Goal: Task Accomplishment & Management: Complete application form

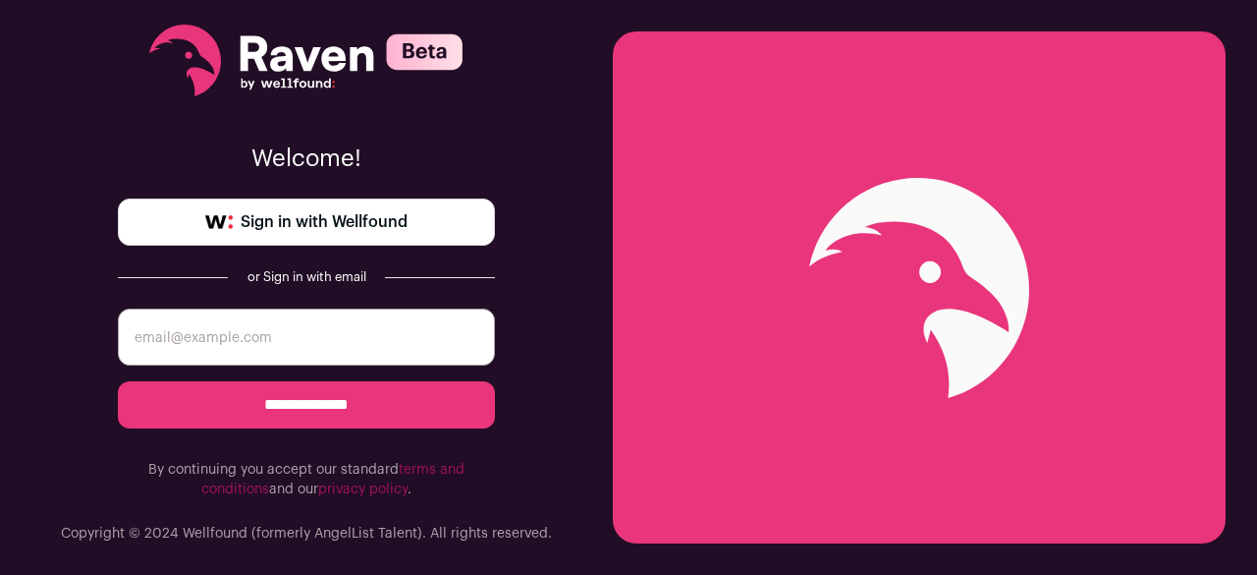
click at [385, 225] on span "Sign in with Wellfound" at bounding box center [324, 222] width 167 height 24
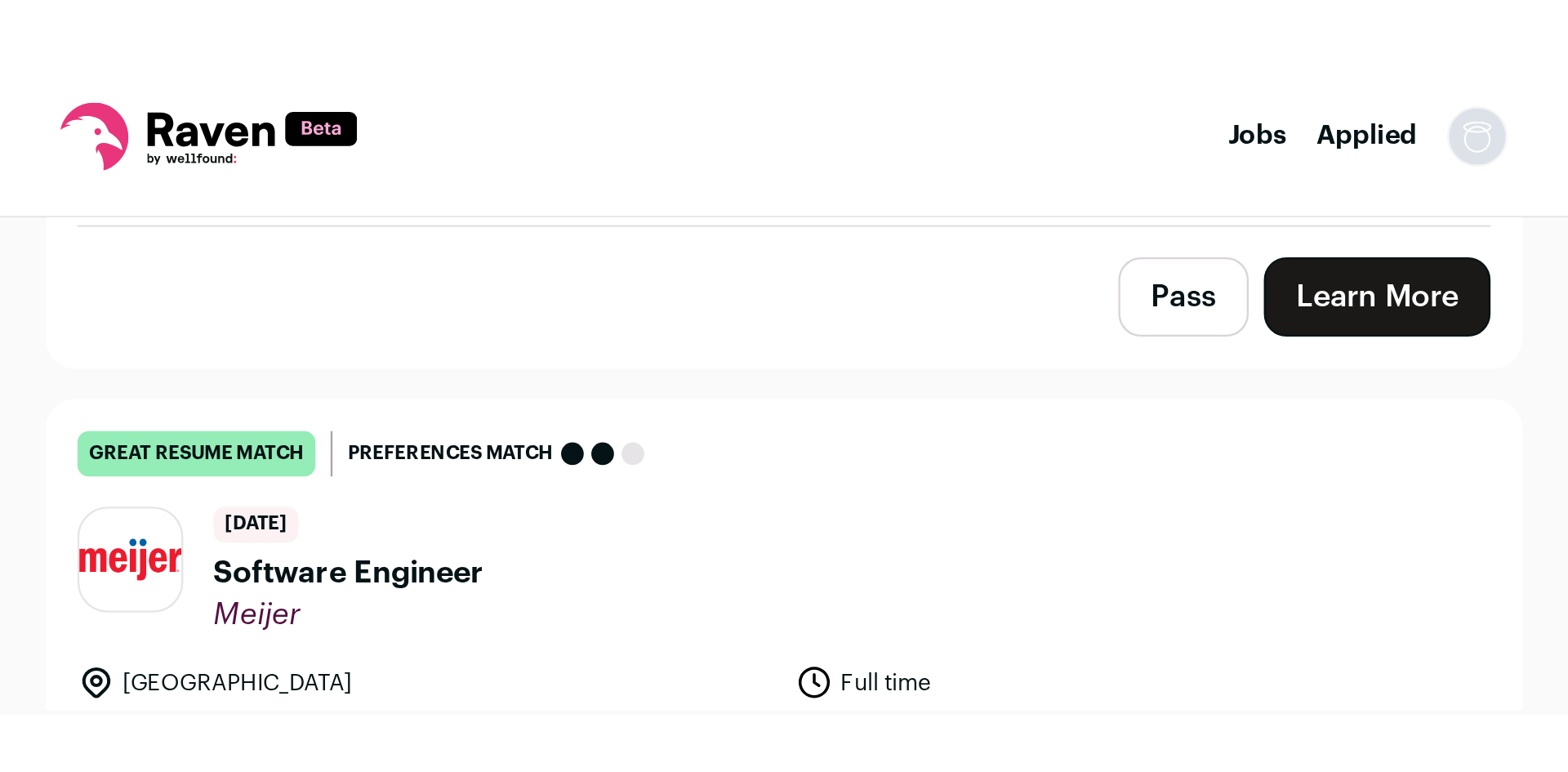
scroll to position [327, 0]
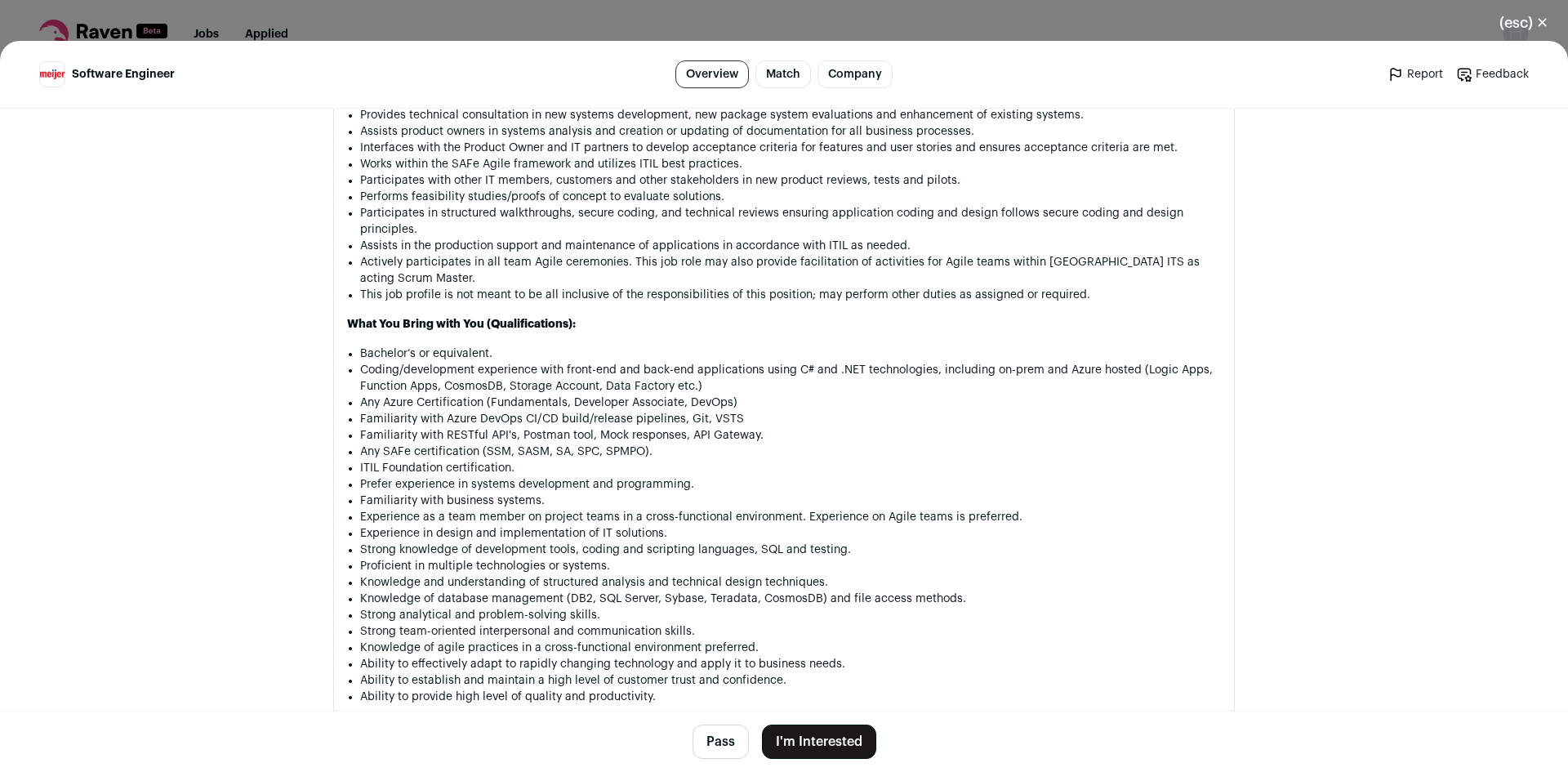
scroll to position [1050, 0]
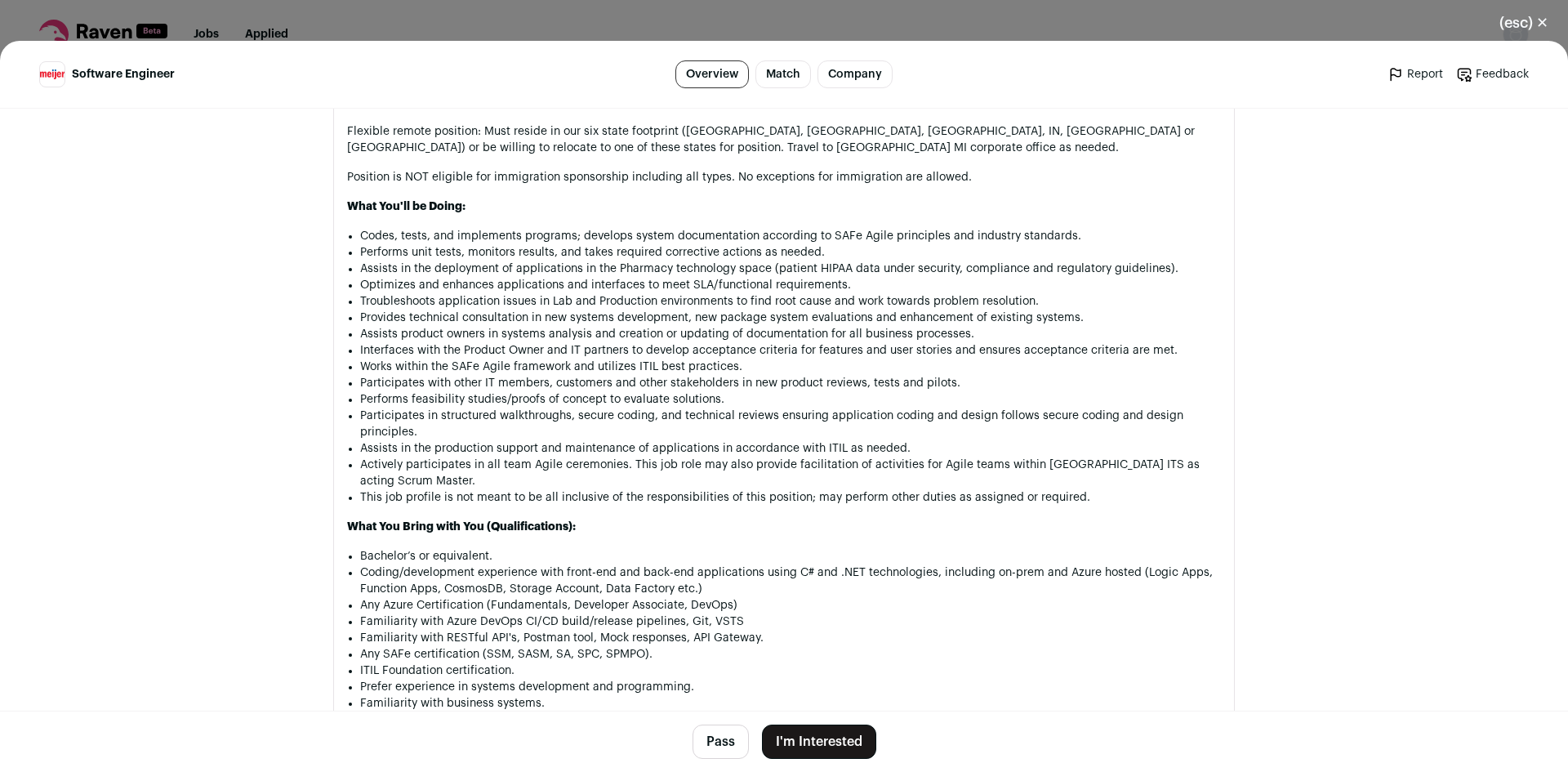
click at [1544, 20] on button "(esc) ✕" at bounding box center [1524, 22] width 88 height 36
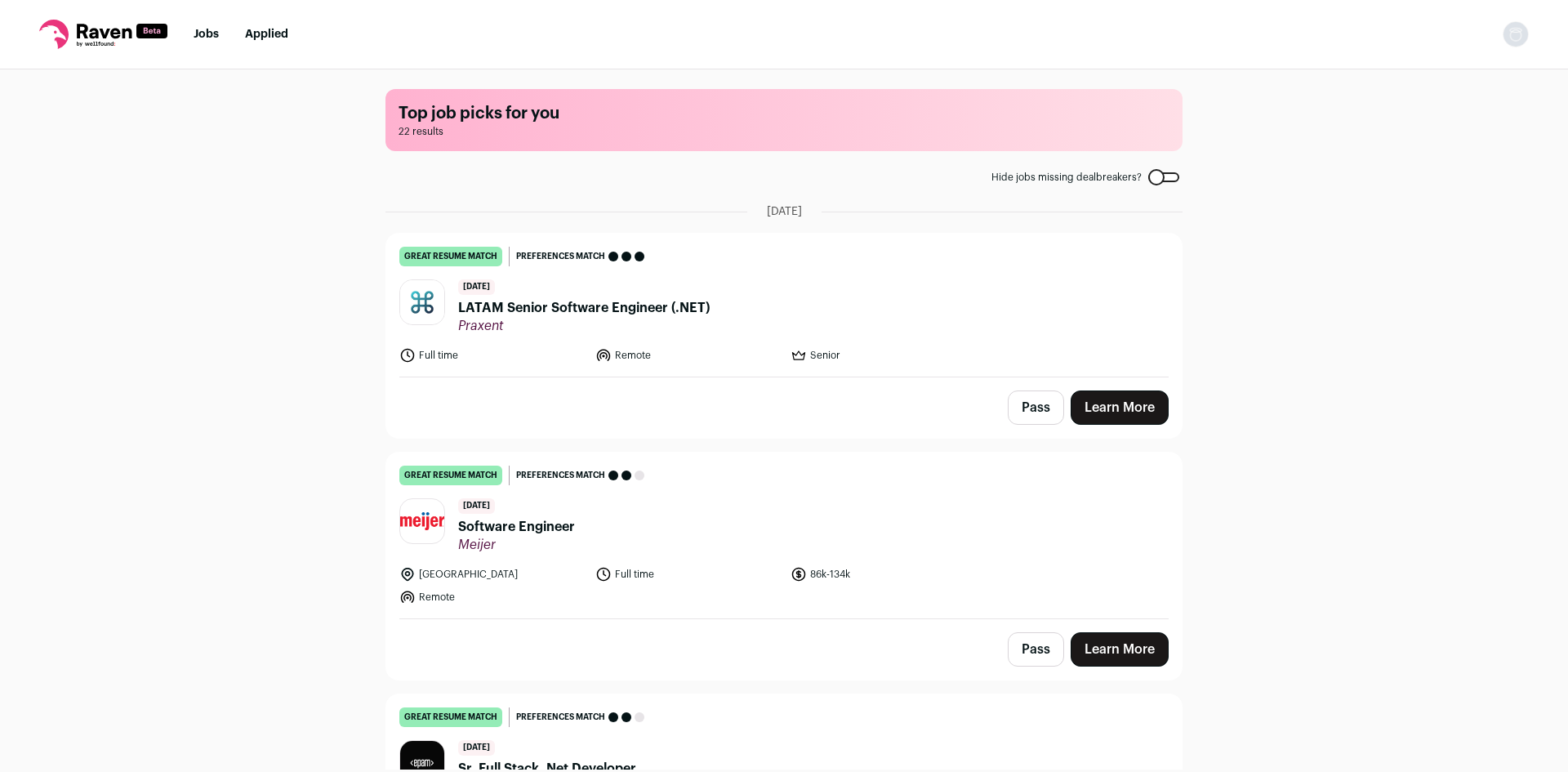
click at [1518, 35] on img "Open dropdown" at bounding box center [1515, 34] width 26 height 26
click at [1394, 78] on link "Settings" at bounding box center [1437, 76] width 180 height 39
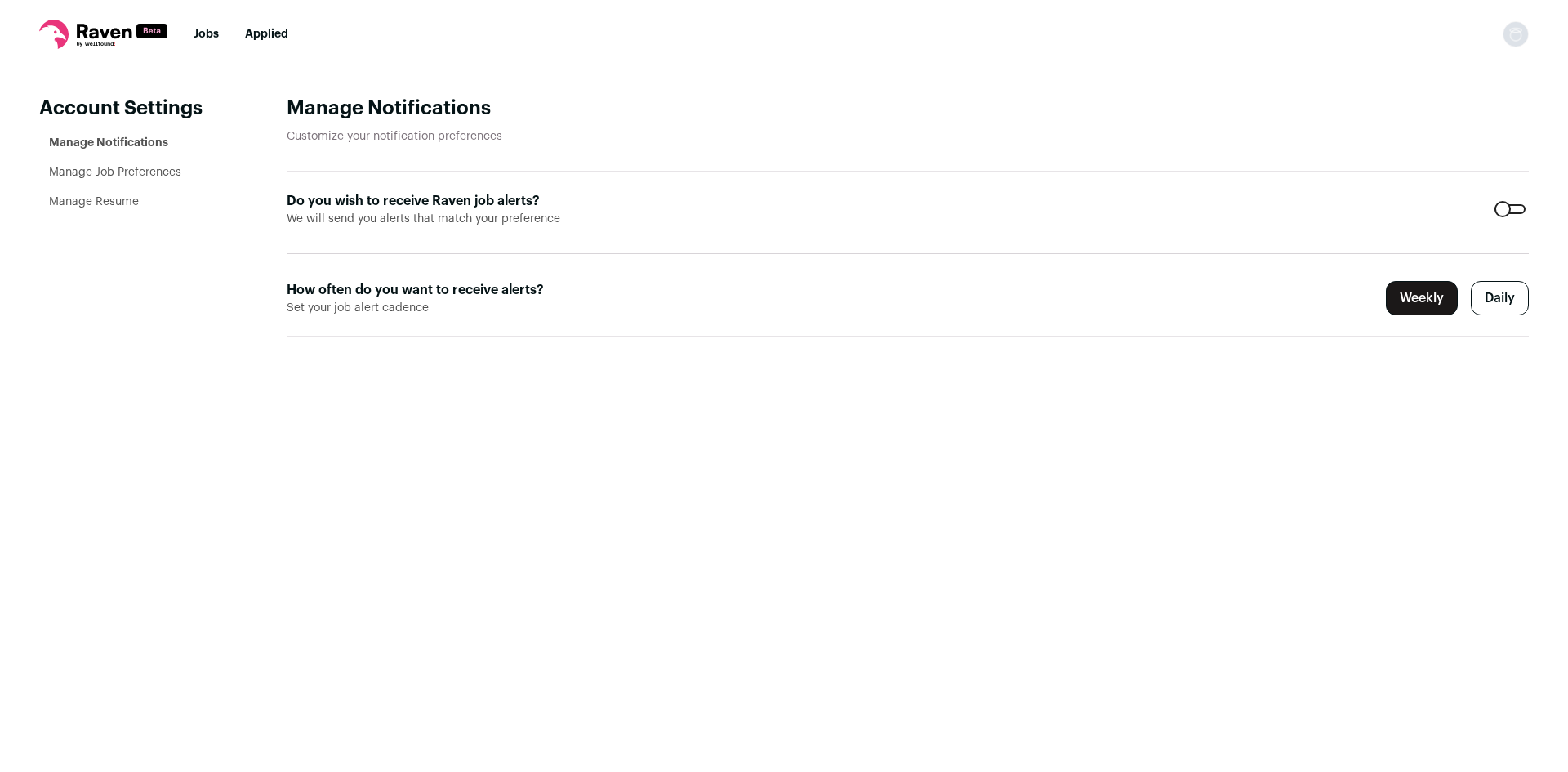
click at [71, 172] on link "Manage Job Preferences" at bounding box center [115, 172] width 132 height 12
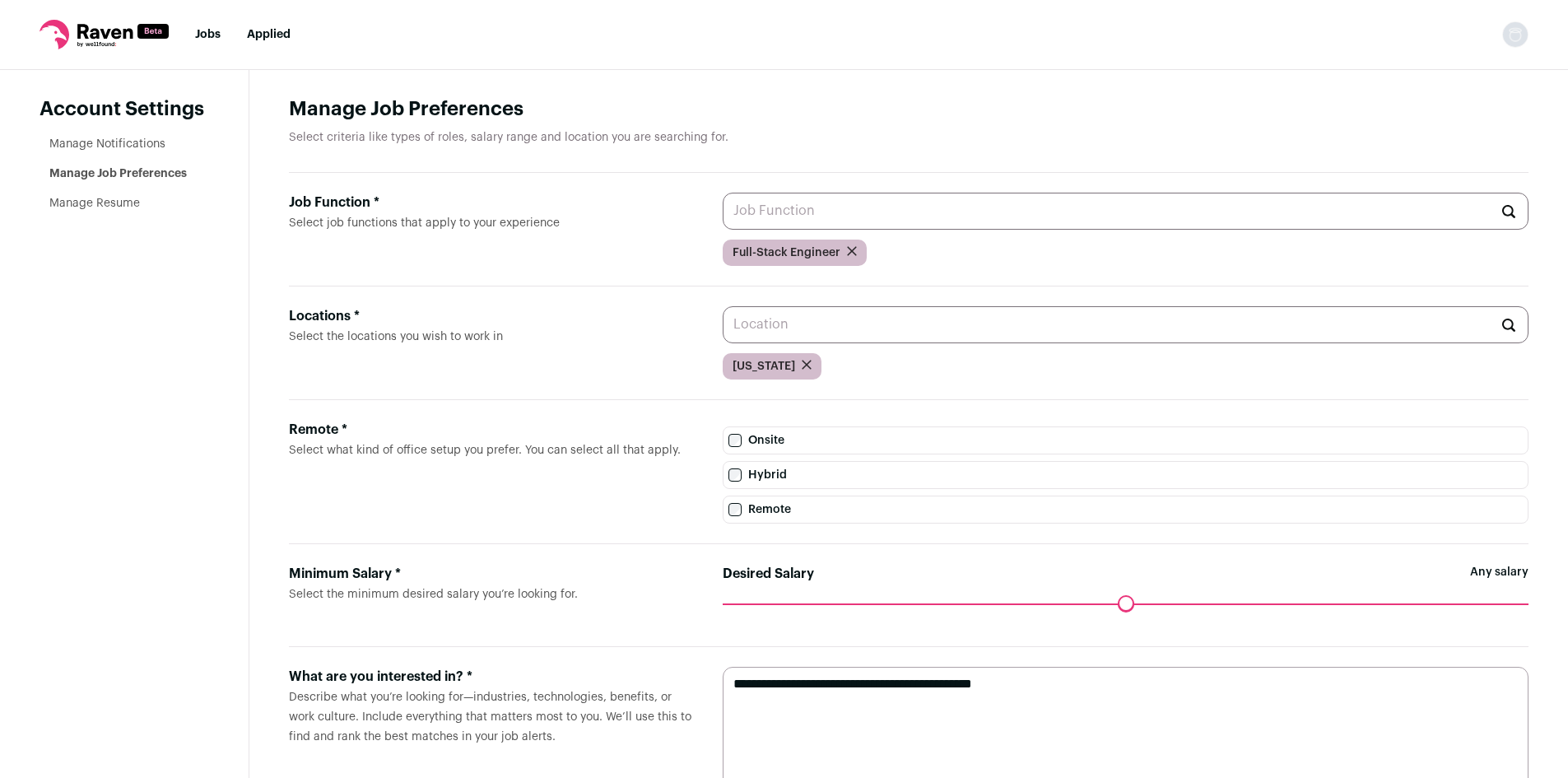
click at [803, 369] on icon "submit" at bounding box center [807, 365] width 8 height 8
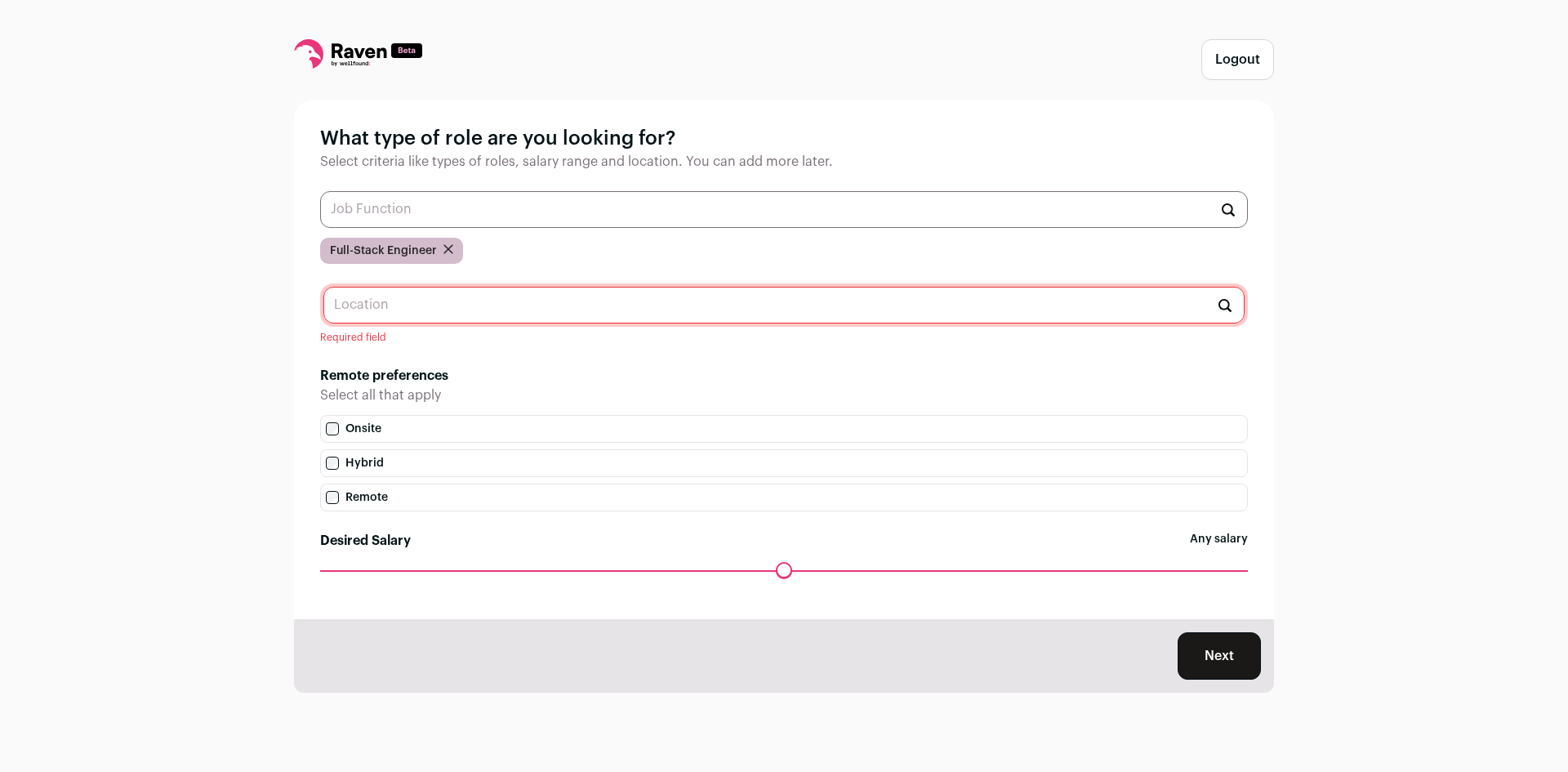
click at [576, 314] on input "text" at bounding box center [784, 305] width 921 height 37
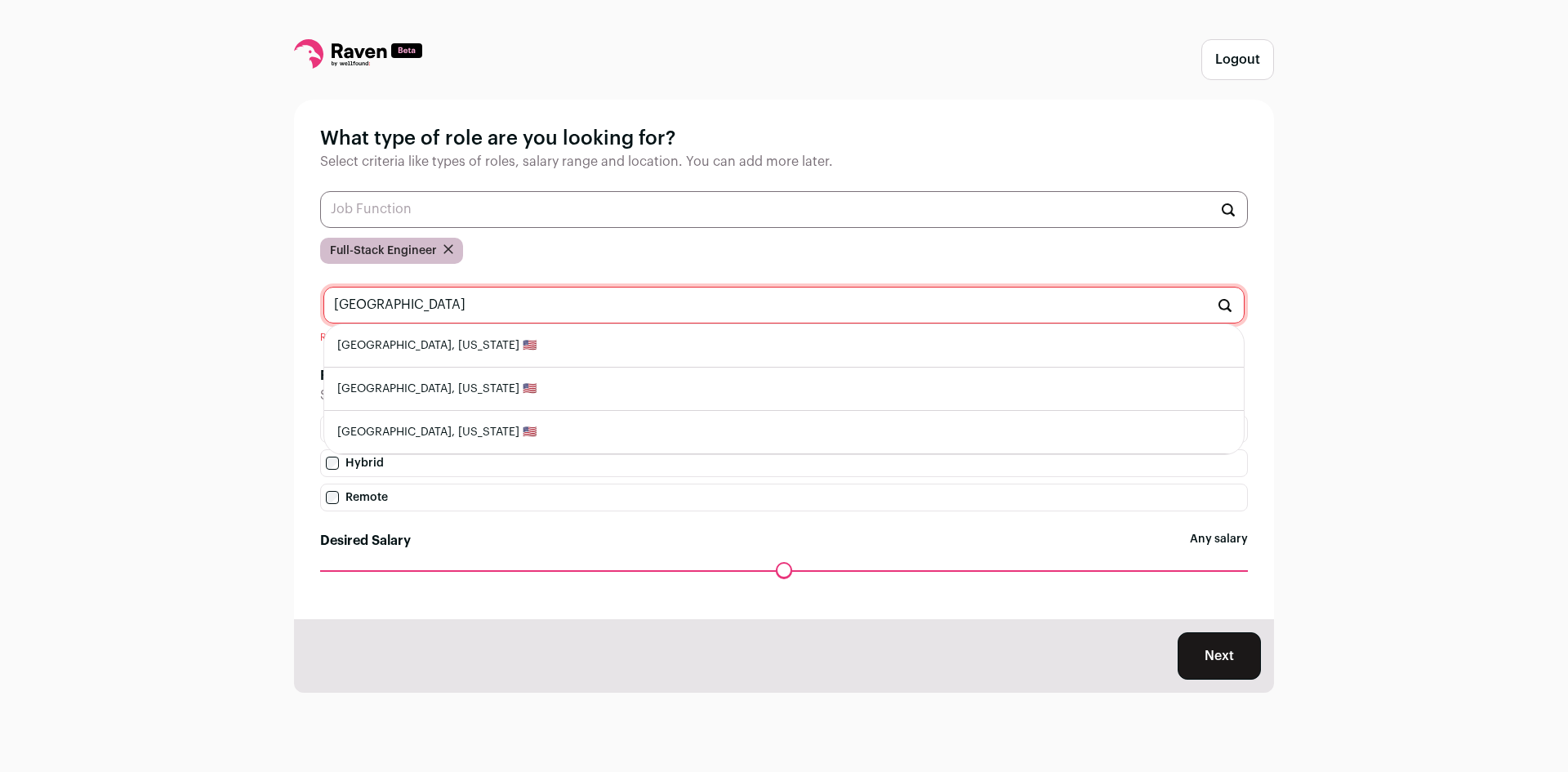
click at [478, 344] on li "Mooresville, North Carolina 🇺🇸" at bounding box center [784, 346] width 920 height 43
type input "Mooresville, North Carolina 🇺🇸"
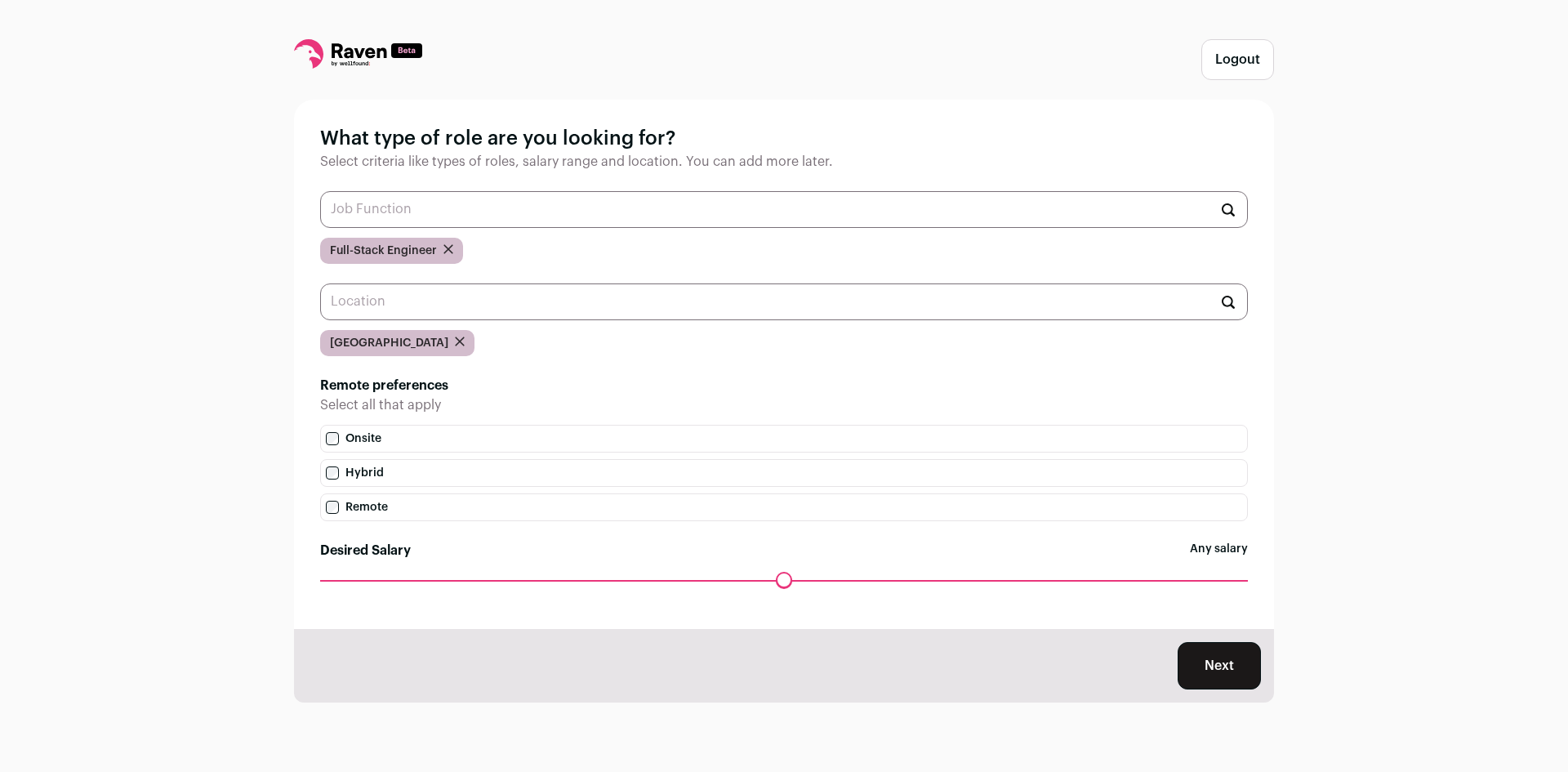
click at [1214, 671] on button "Next" at bounding box center [1219, 666] width 83 height 47
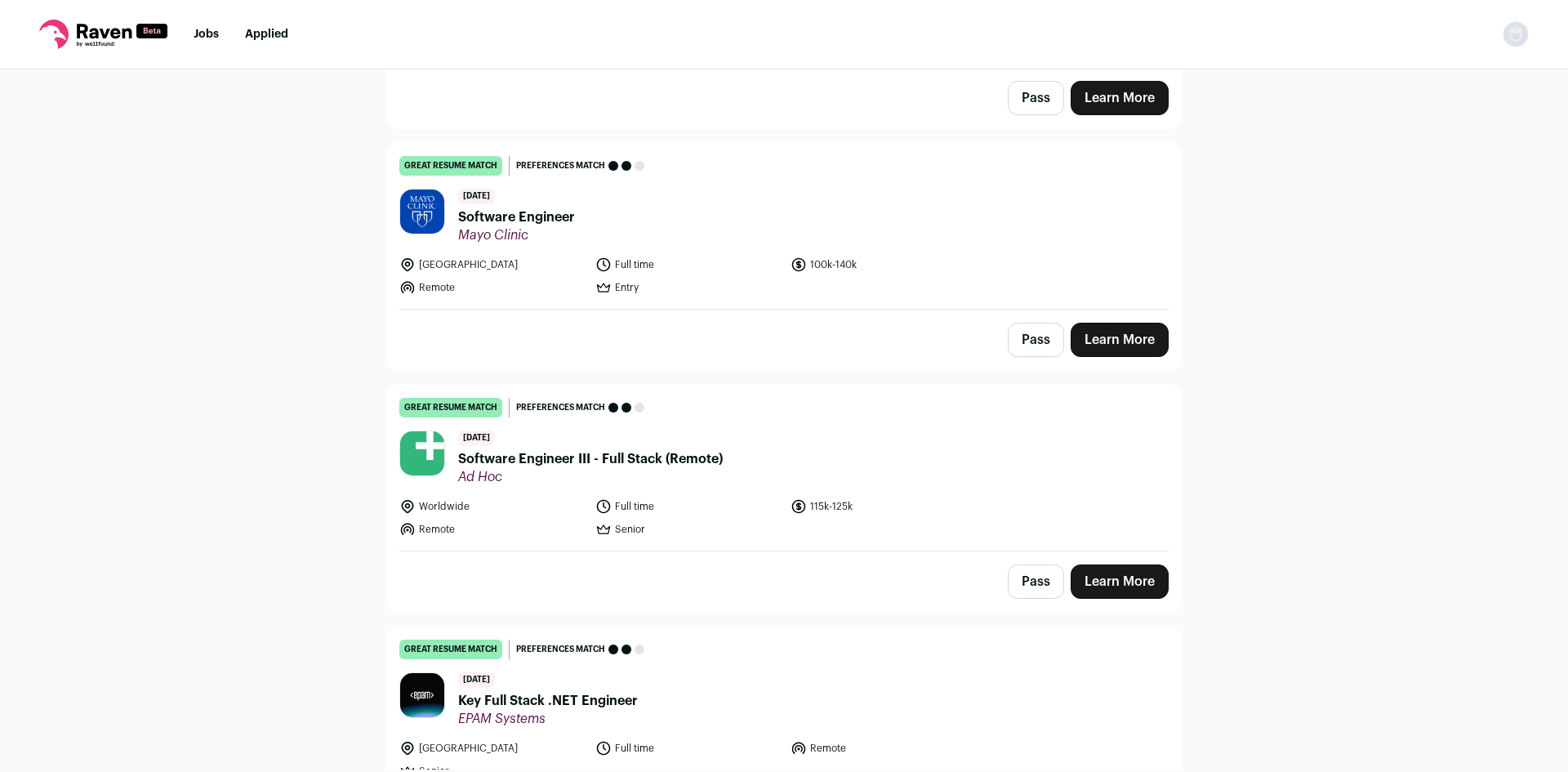
scroll to position [817, 0]
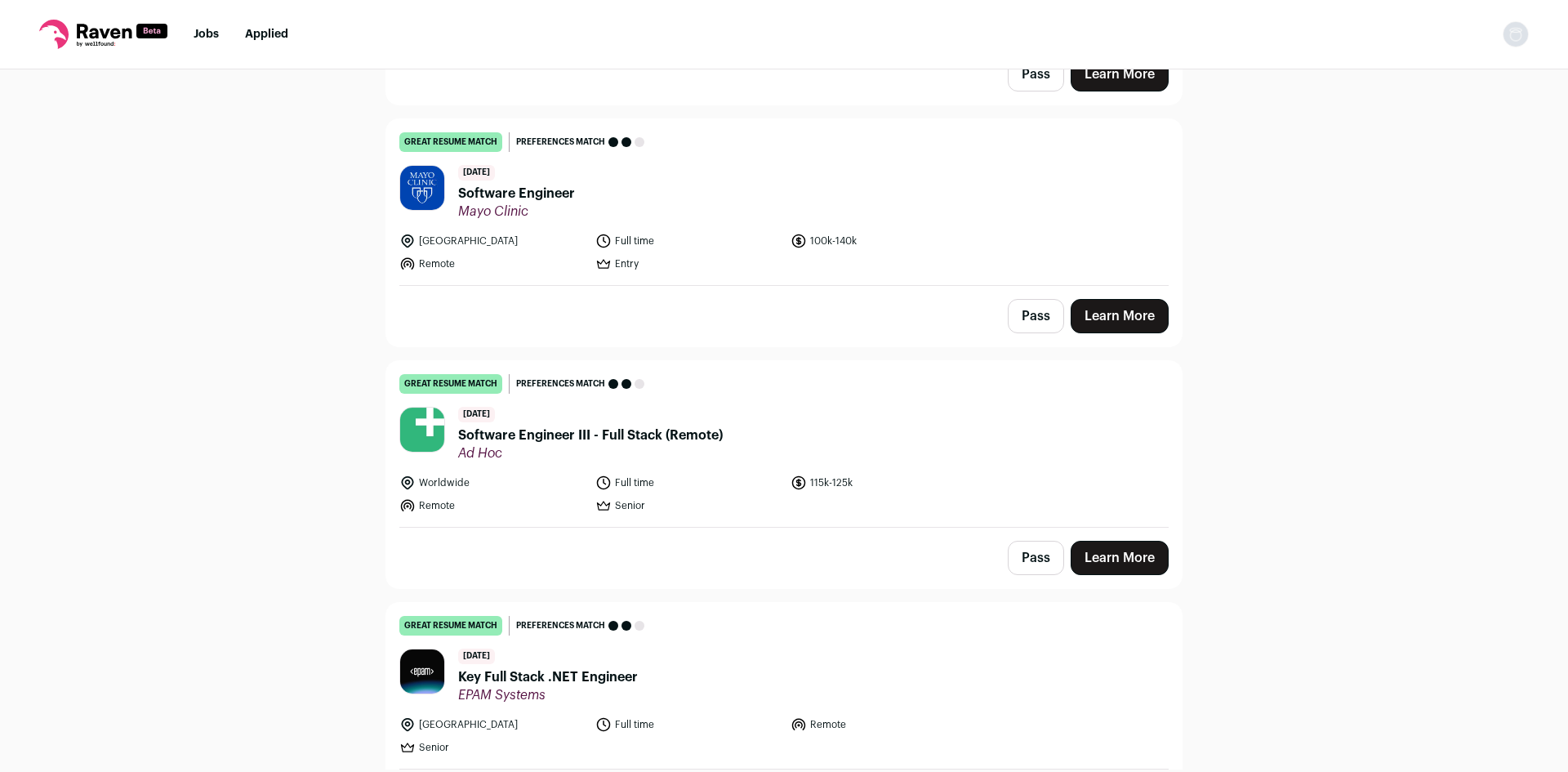
click at [565, 431] on span "Software Engineer III - Full Stack (Remote)" at bounding box center [590, 436] width 264 height 20
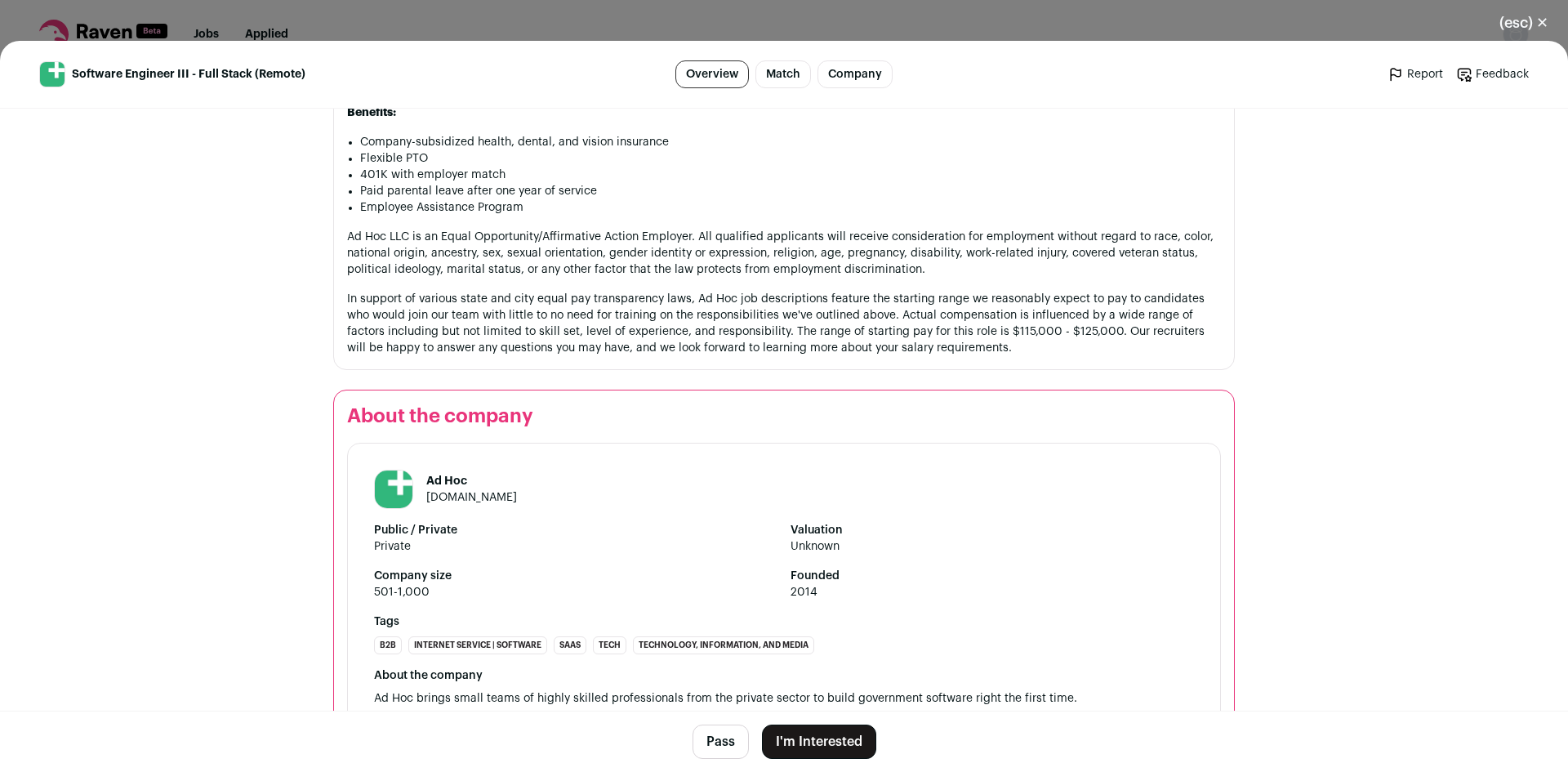
scroll to position [1796, 0]
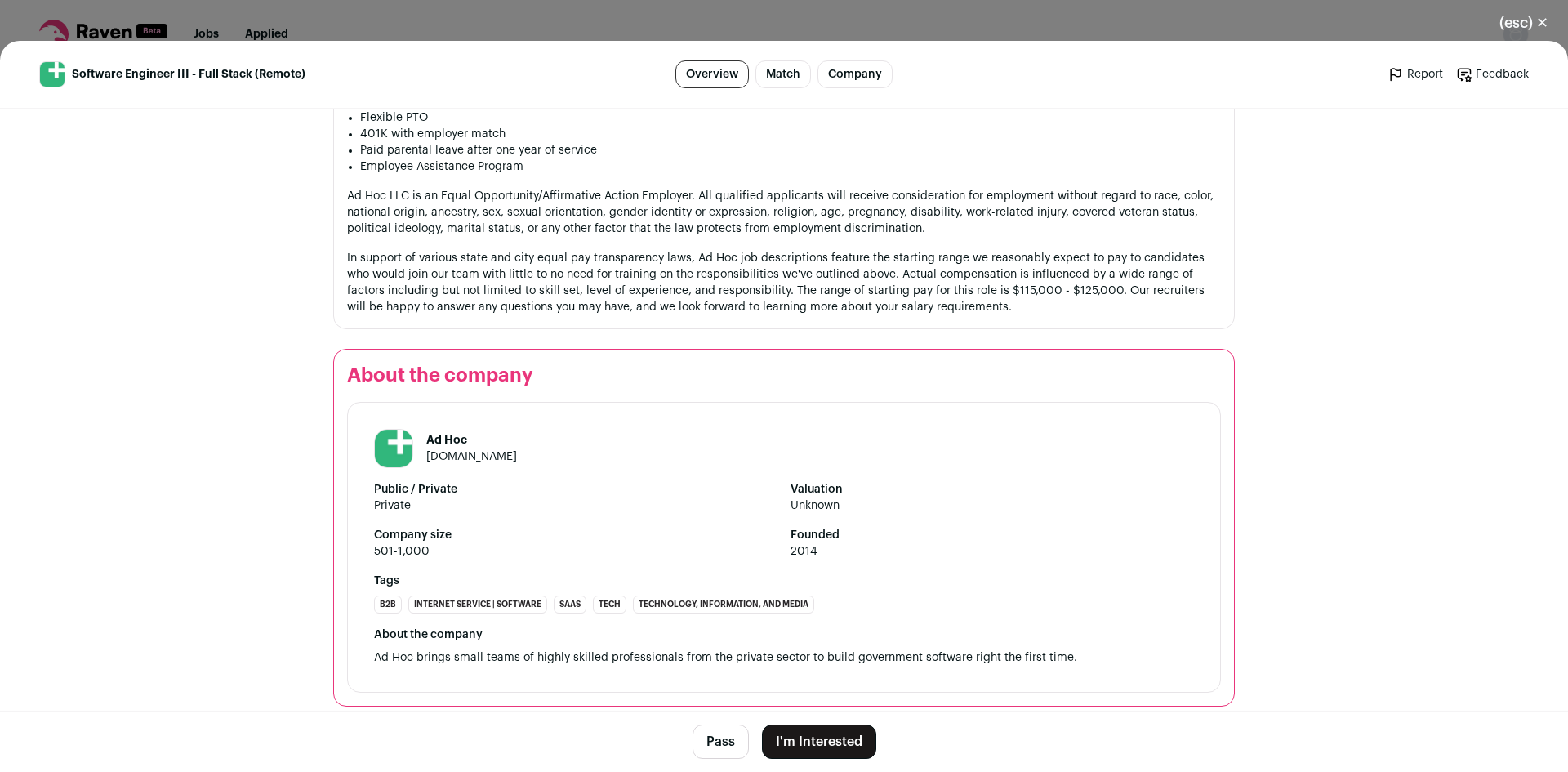
click at [819, 746] on button "I'm Interested" at bounding box center [819, 741] width 115 height 34
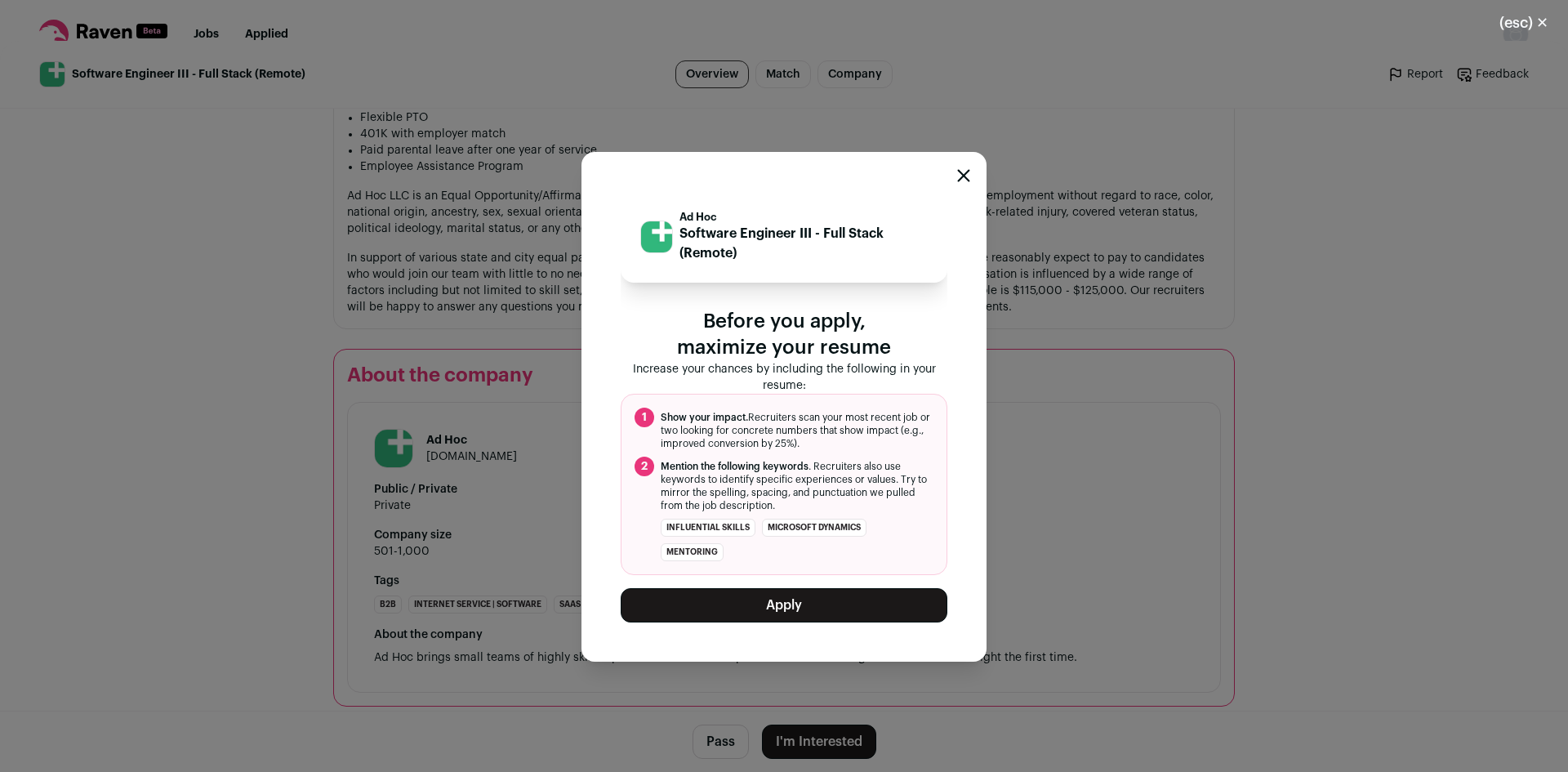
click at [807, 602] on button "Apply" at bounding box center [783, 605] width 327 height 34
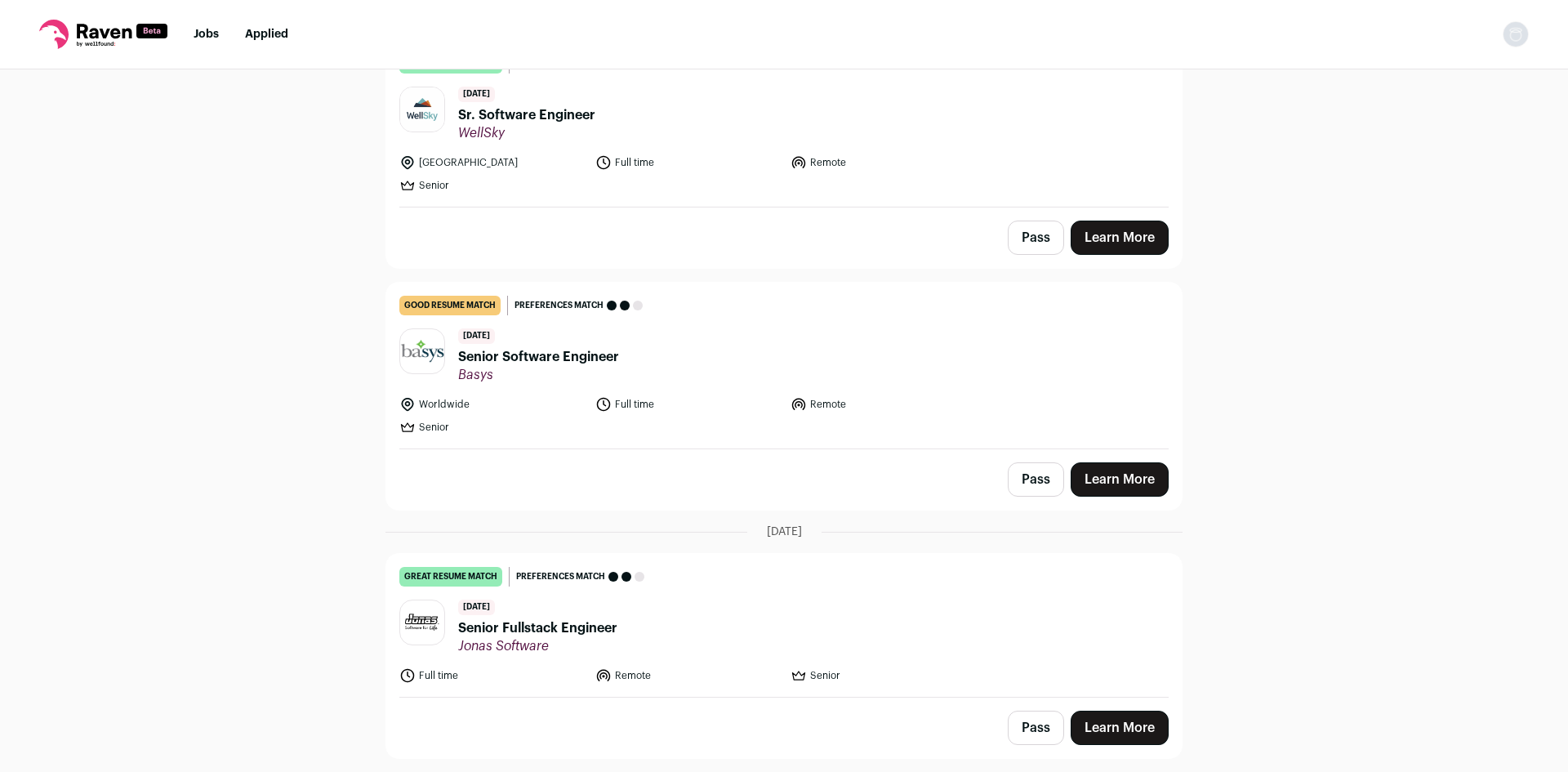
scroll to position [2942, 0]
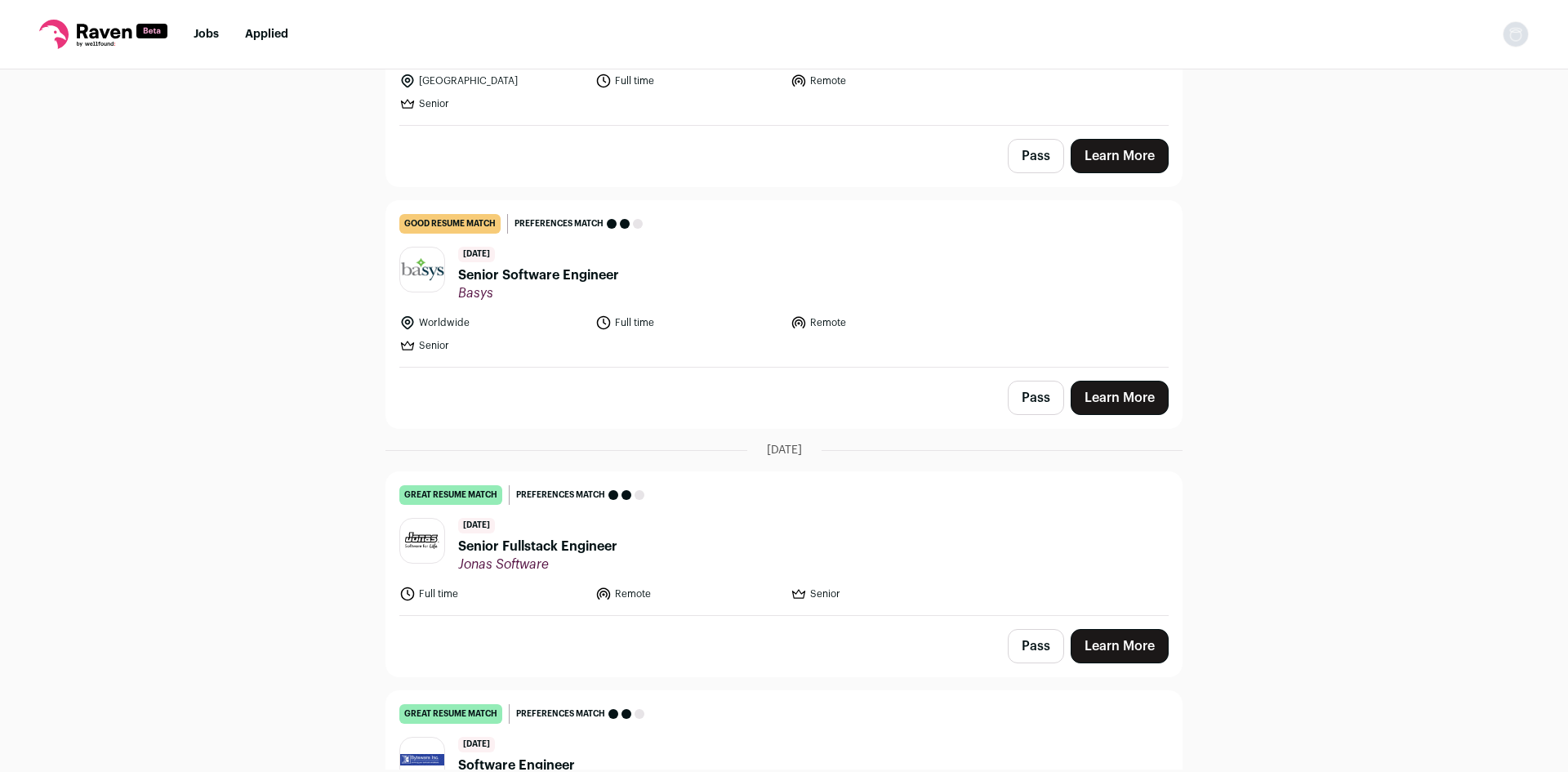
click at [534, 274] on span "Senior Software Engineer" at bounding box center [538, 275] width 160 height 20
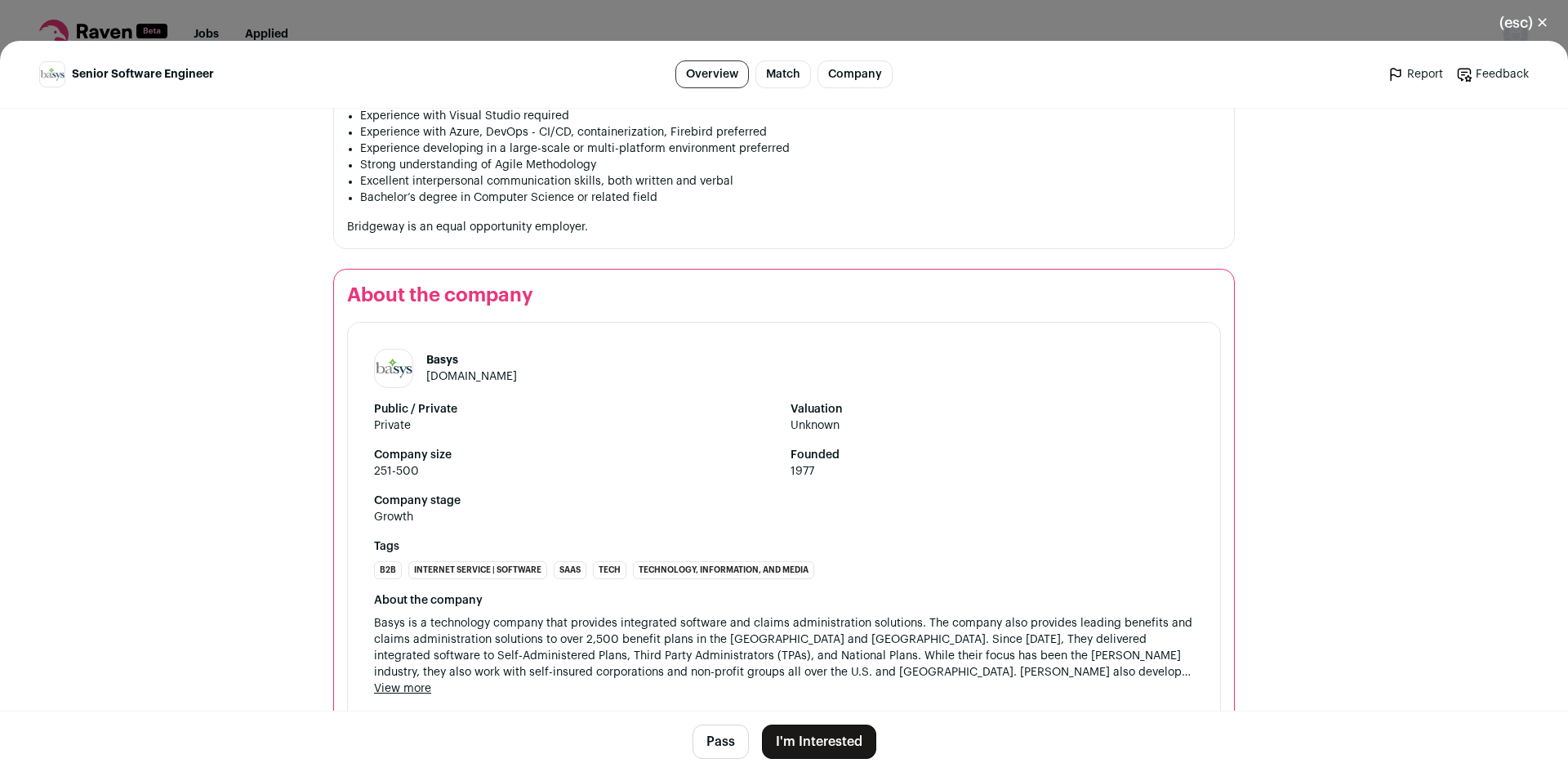
scroll to position [1354, 0]
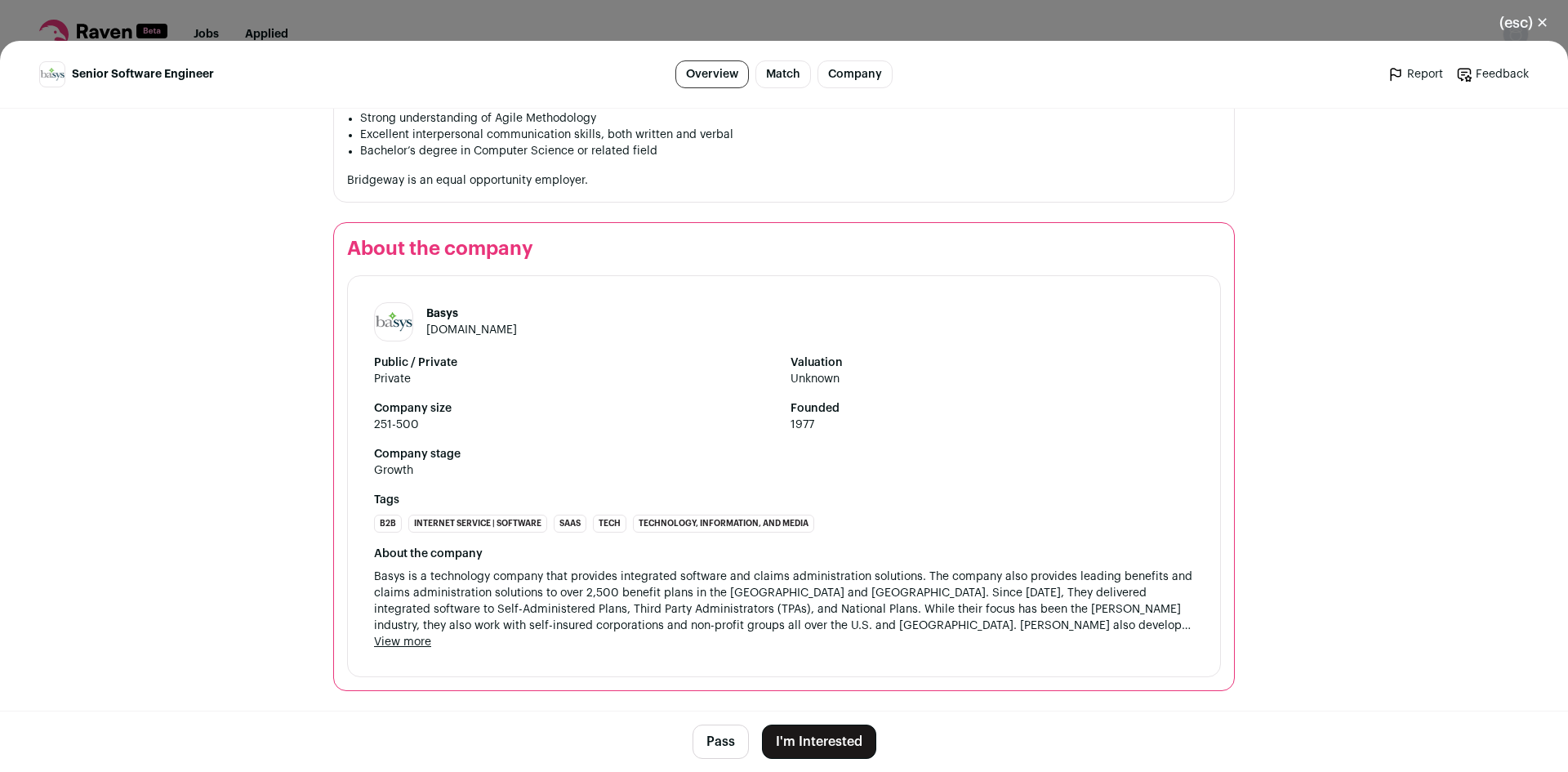
click at [805, 744] on button "I'm Interested" at bounding box center [819, 741] width 115 height 34
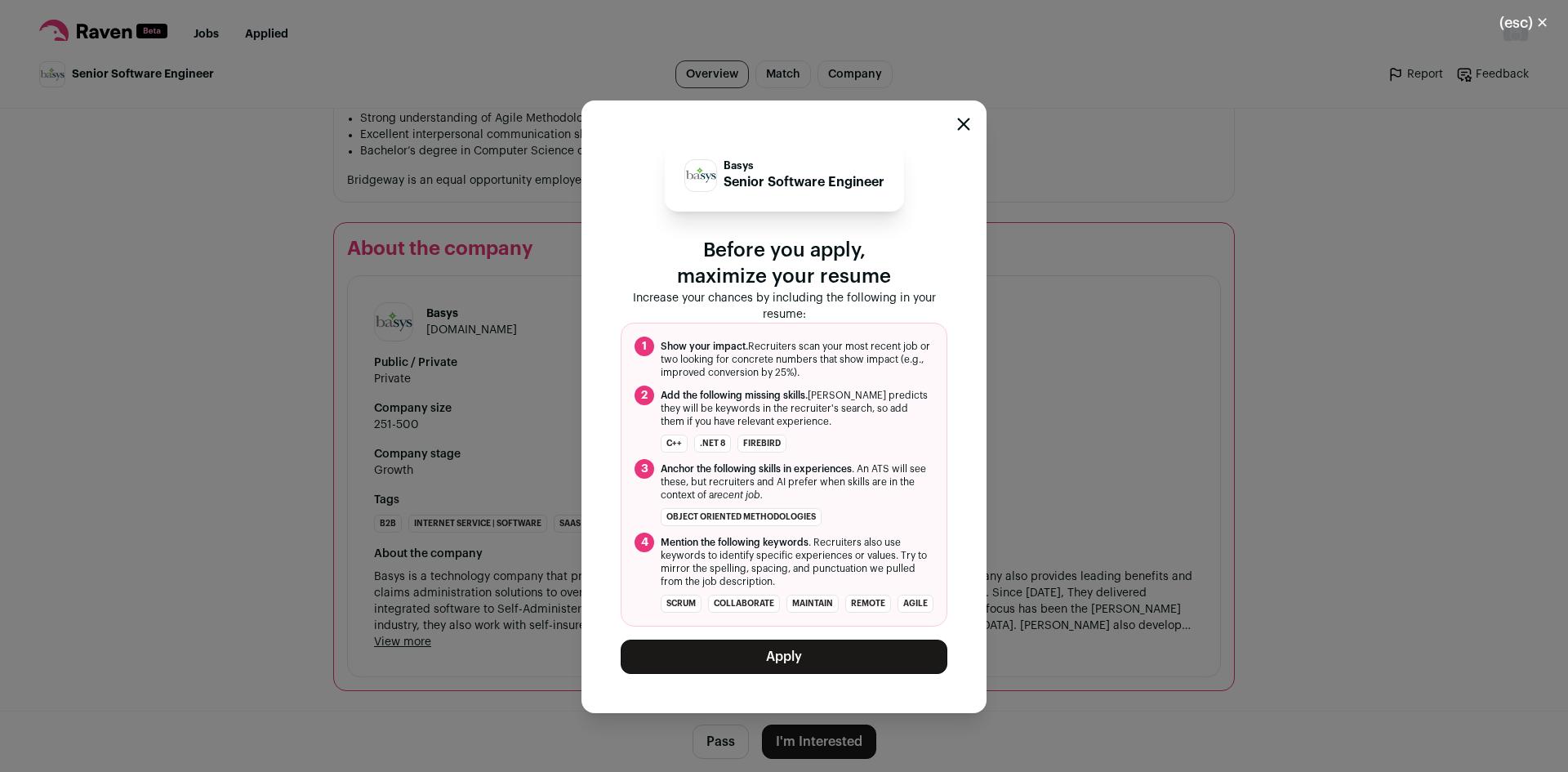
click at [784, 666] on button "Apply" at bounding box center [783, 656] width 327 height 34
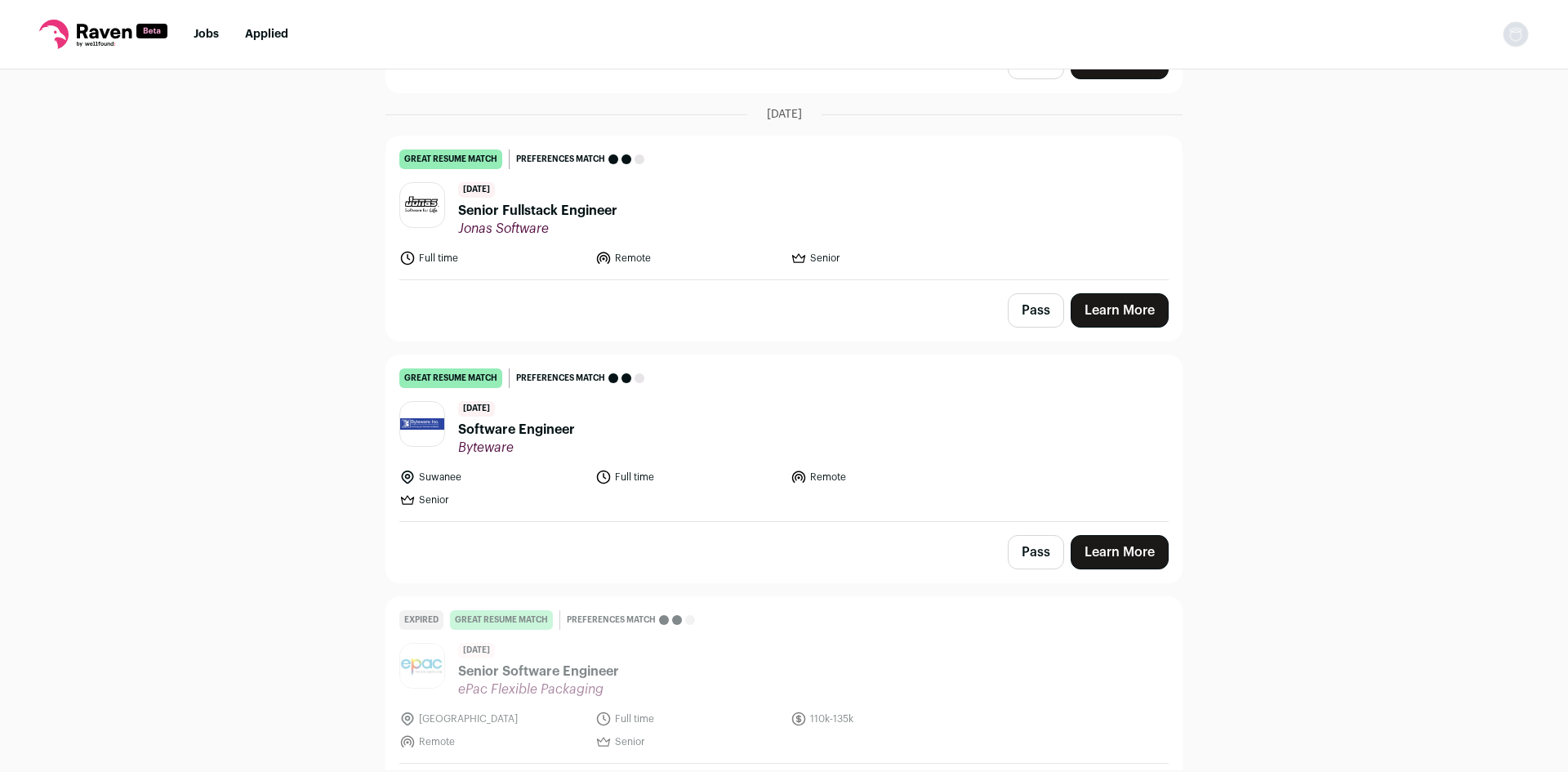
scroll to position [2777, 0]
